Goal: Task Accomplishment & Management: Manage account settings

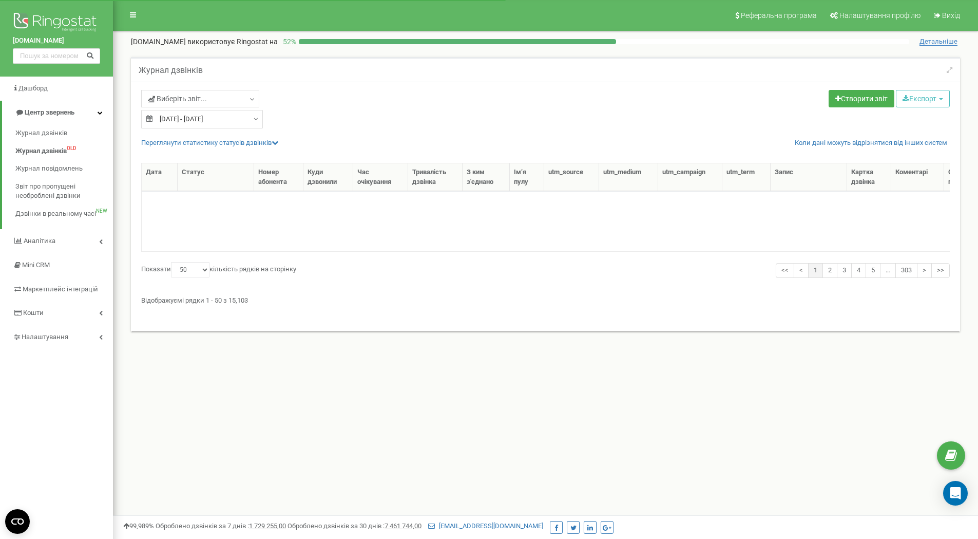
select select "50"
click at [56, 335] on span "Налаштування" at bounding box center [45, 337] width 46 height 8
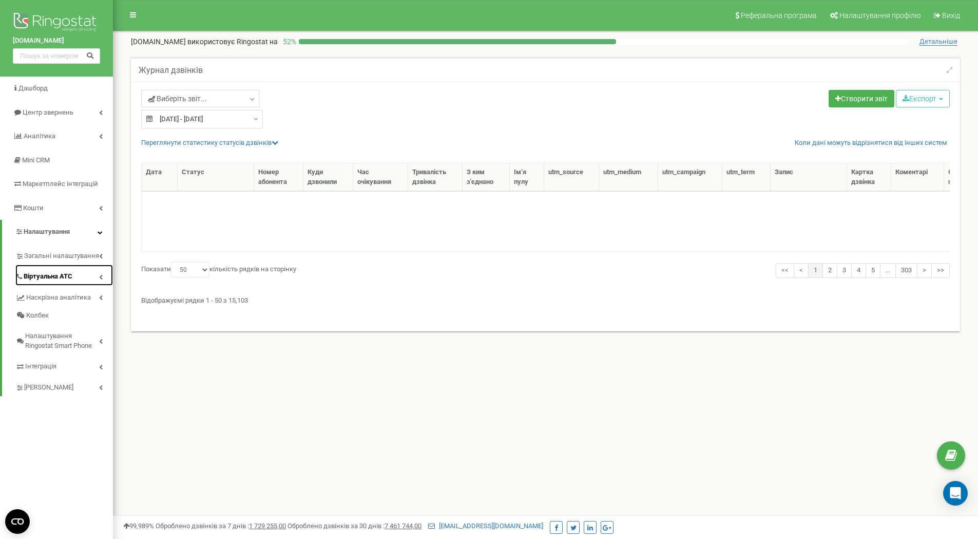
click at [60, 274] on span "Віртуальна АТС" at bounding box center [48, 277] width 49 height 10
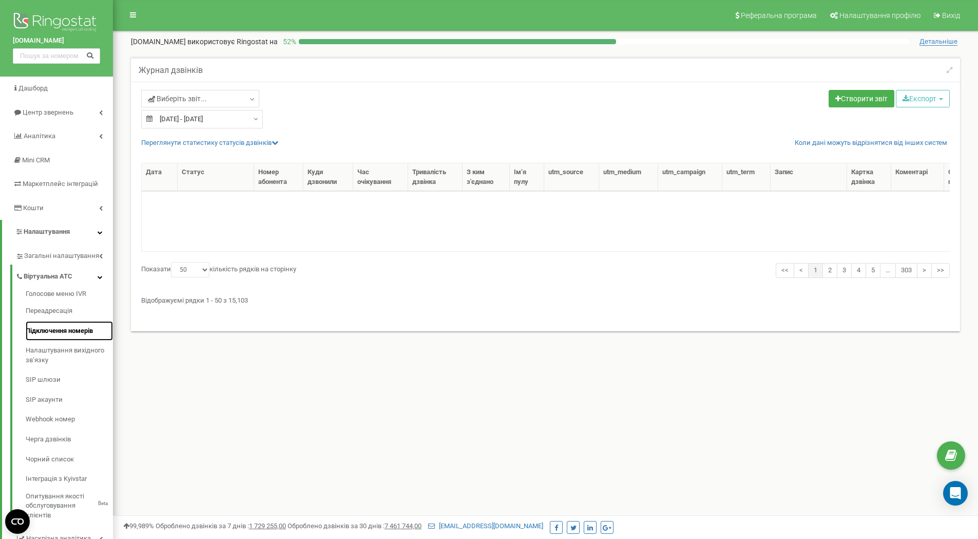
click at [59, 329] on link "Підключення номерів" at bounding box center [69, 331] width 87 height 20
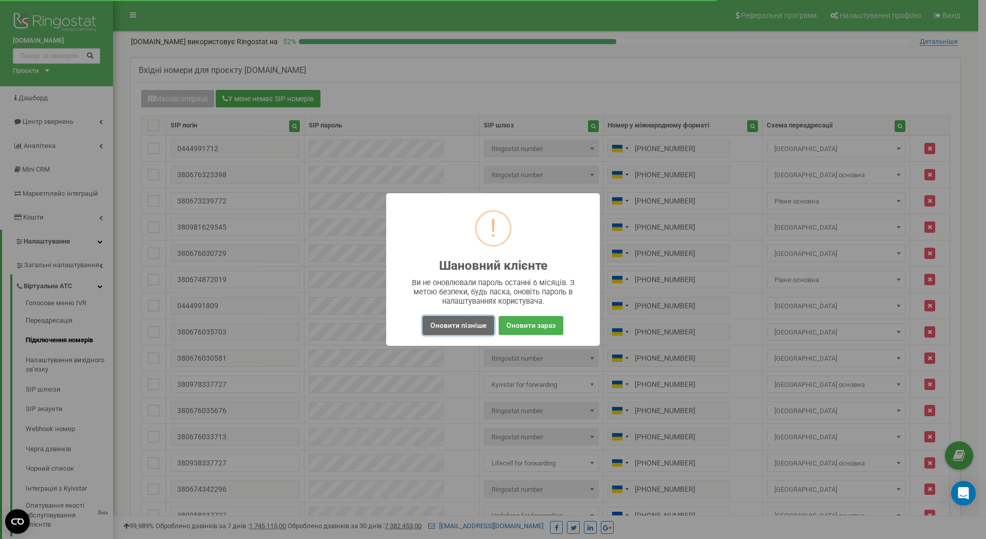
click at [453, 321] on button "Оновити пізніше" at bounding box center [458, 325] width 71 height 19
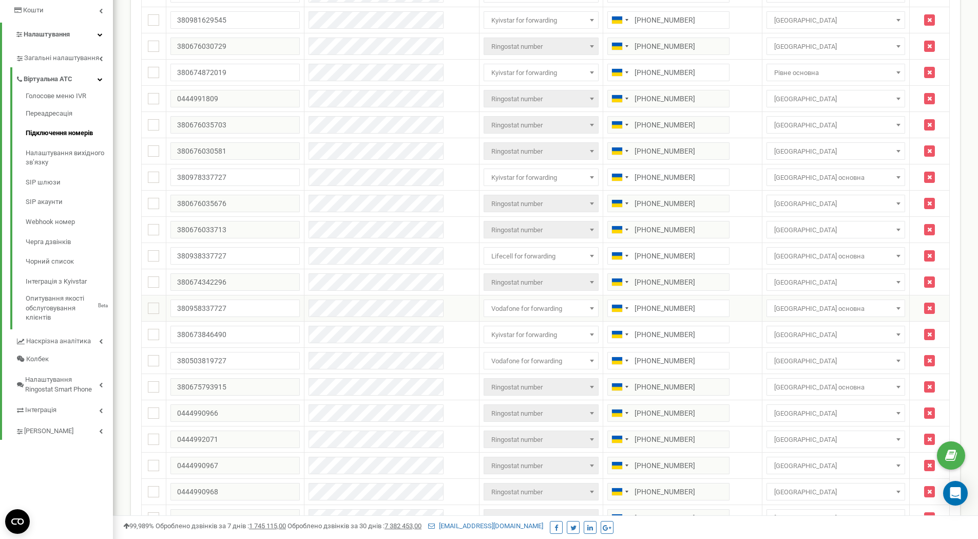
scroll to position [183, 0]
